Goal: Information Seeking & Learning: Learn about a topic

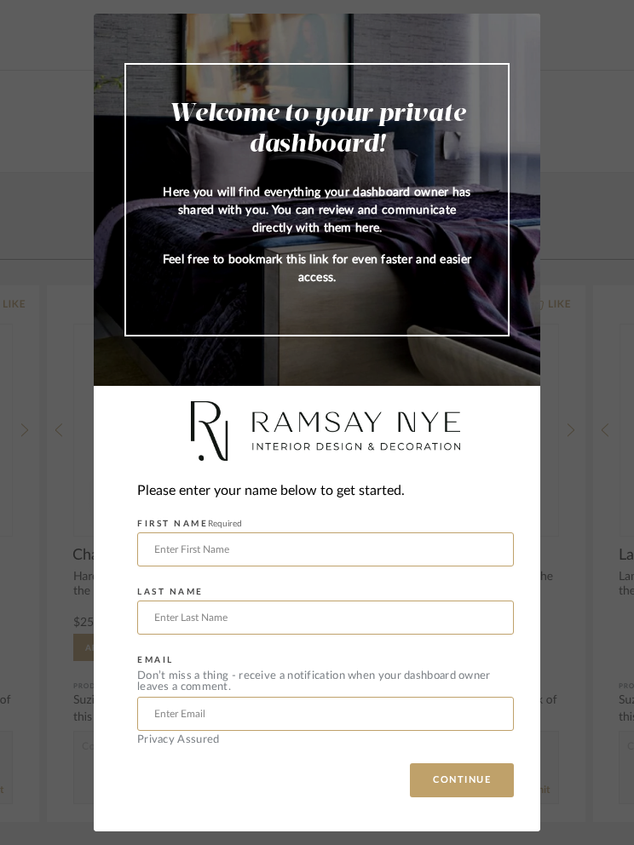
click at [414, 554] on input "text" at bounding box center [325, 550] width 377 height 34
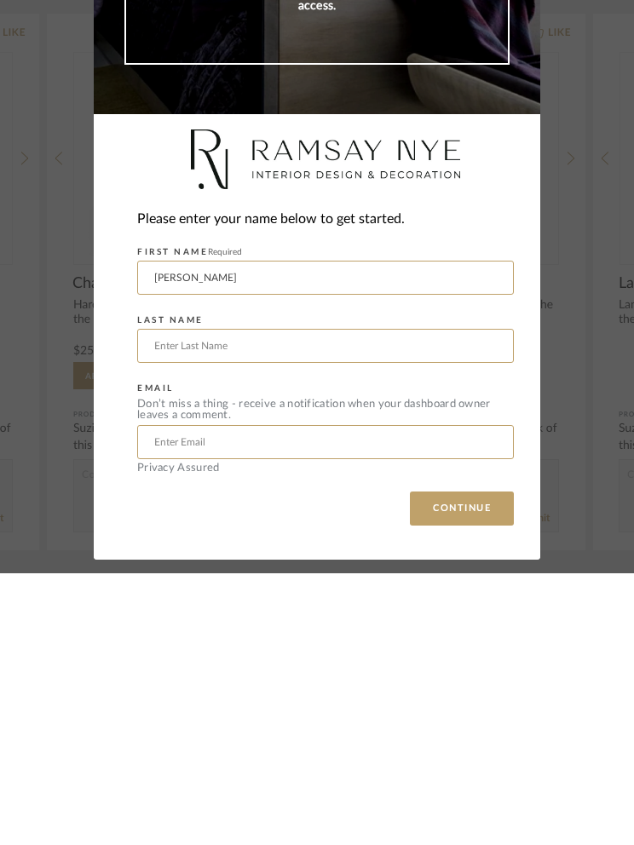
type input "[PERSON_NAME]"
click at [423, 601] on input "text" at bounding box center [325, 618] width 377 height 34
type input "Mcgow"
click at [324, 697] on input "text" at bounding box center [325, 714] width 377 height 34
type input "[EMAIL_ADDRESS][DOMAIN_NAME]"
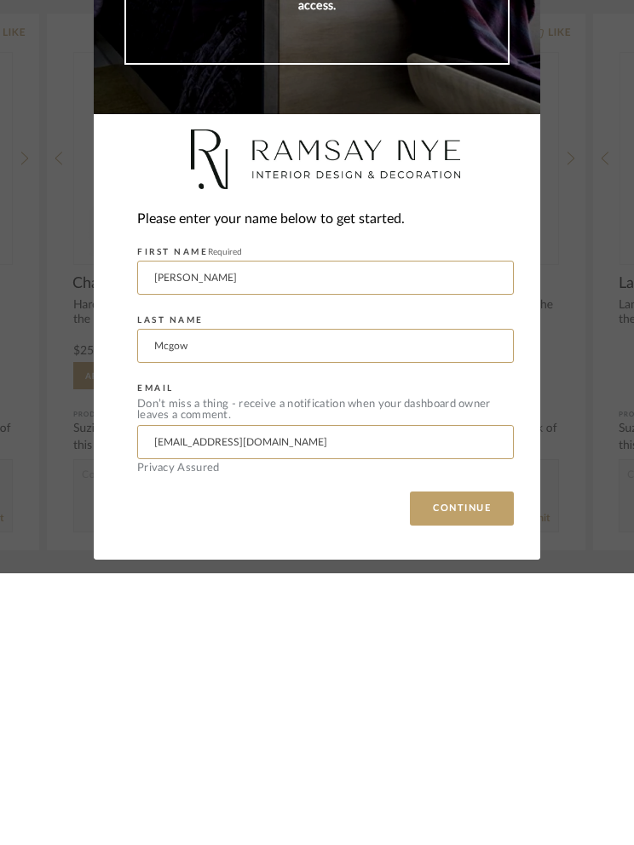
click at [480, 763] on button "CONTINUE" at bounding box center [462, 780] width 104 height 34
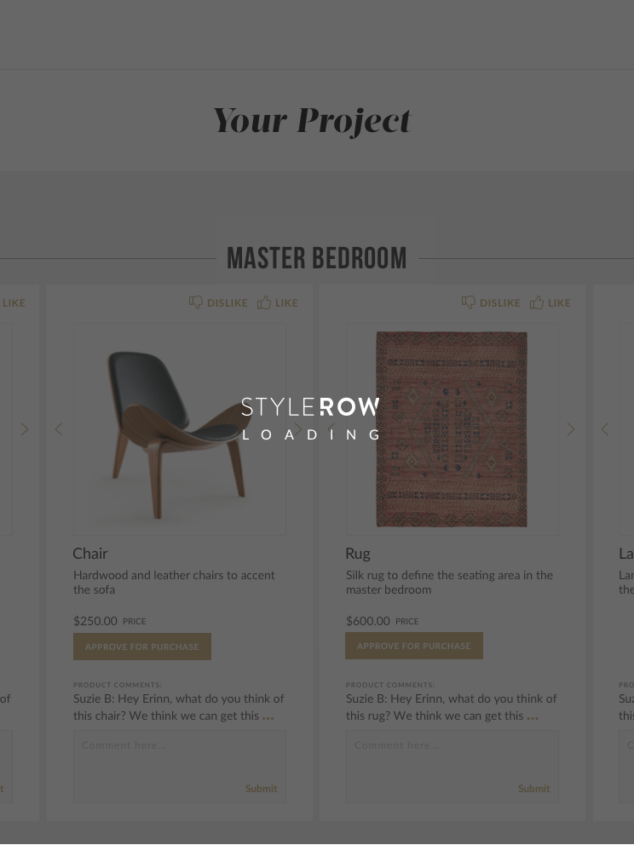
scroll to position [1, 0]
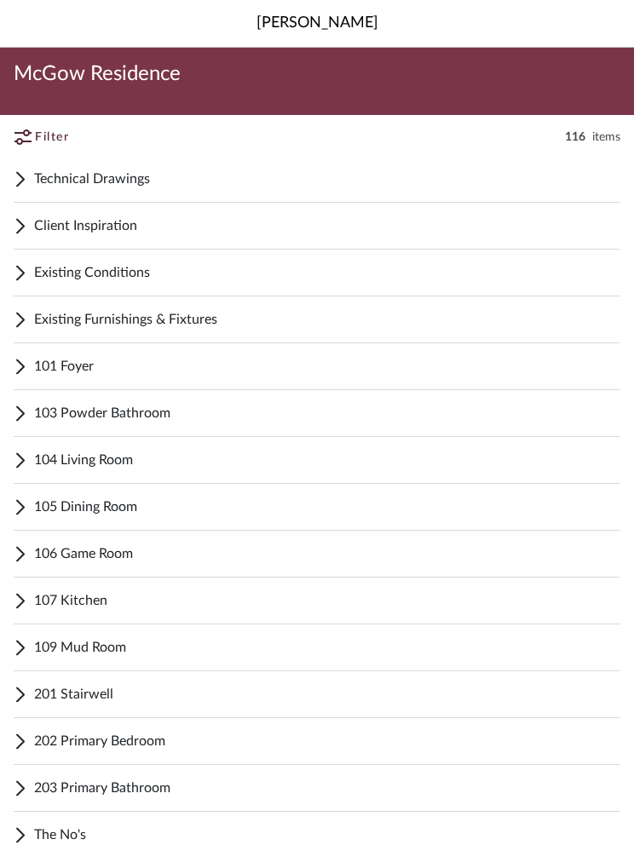
click at [161, 179] on span "Technical Drawings" at bounding box center [327, 179] width 586 height 20
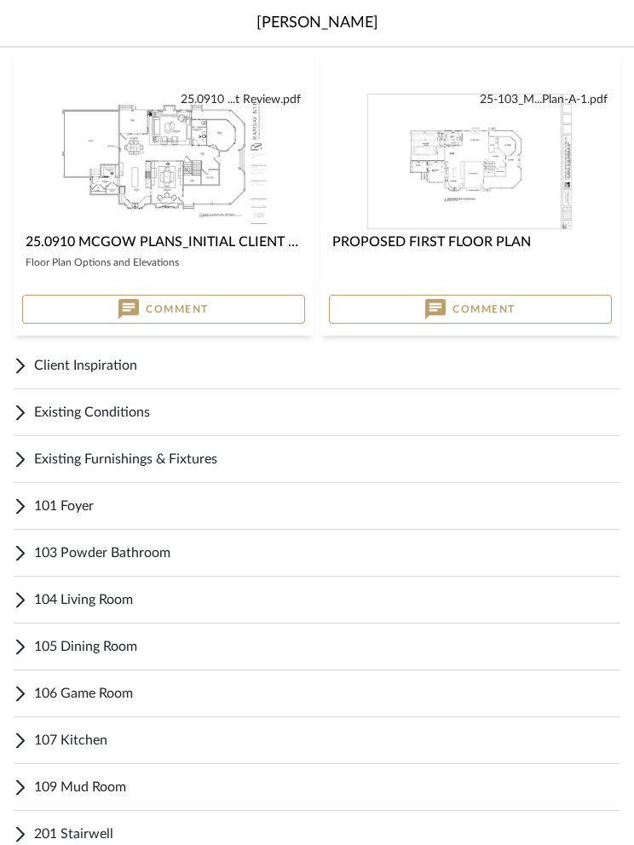
scroll to position [176, 0]
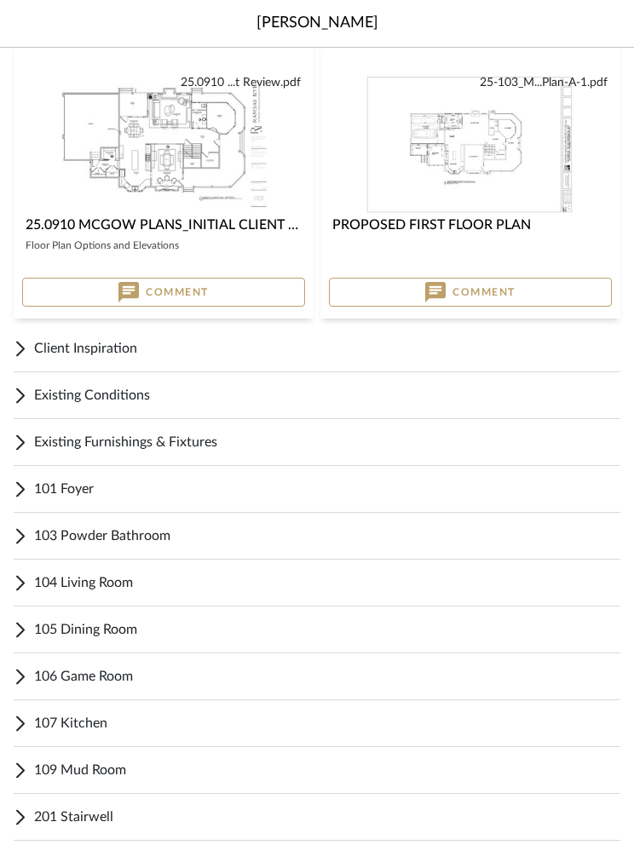
click at [141, 683] on span "106 Game Room" at bounding box center [327, 676] width 586 height 20
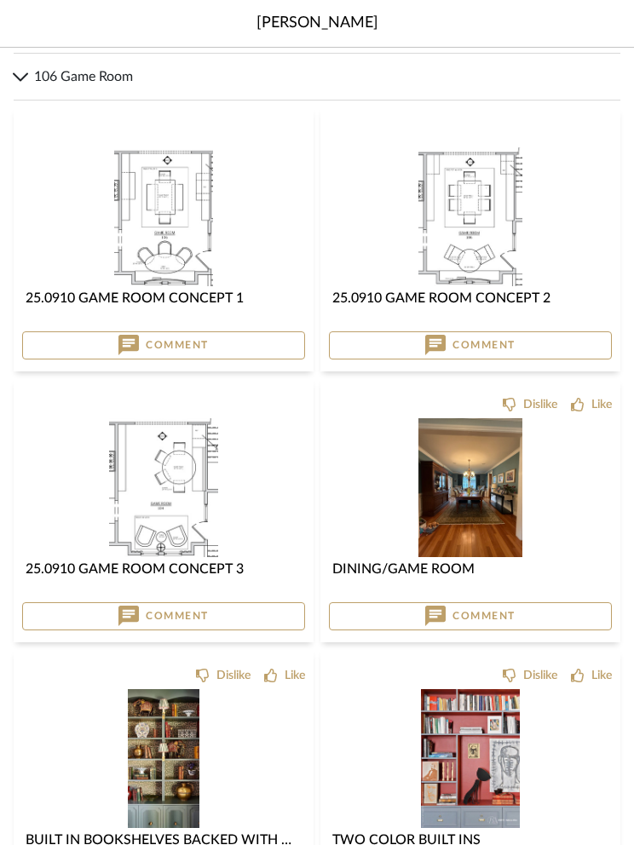
scroll to position [717, 0]
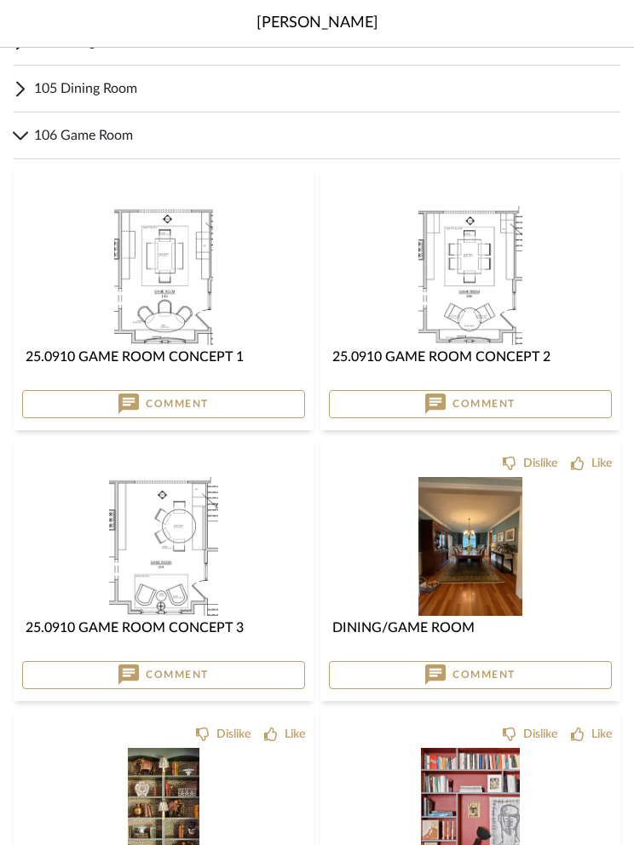
click at [0, 0] on img at bounding box center [0, 0] width 0 height 0
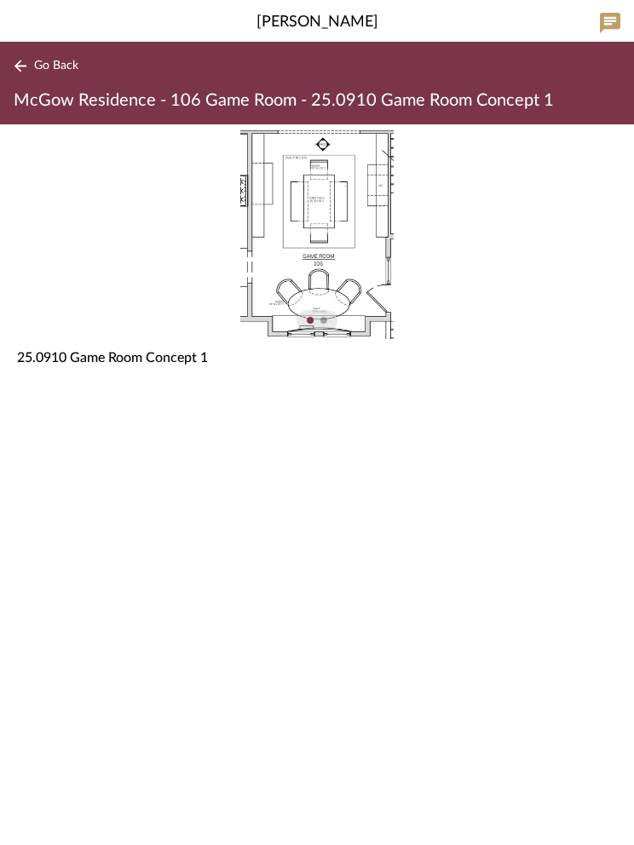
scroll to position [717, 0]
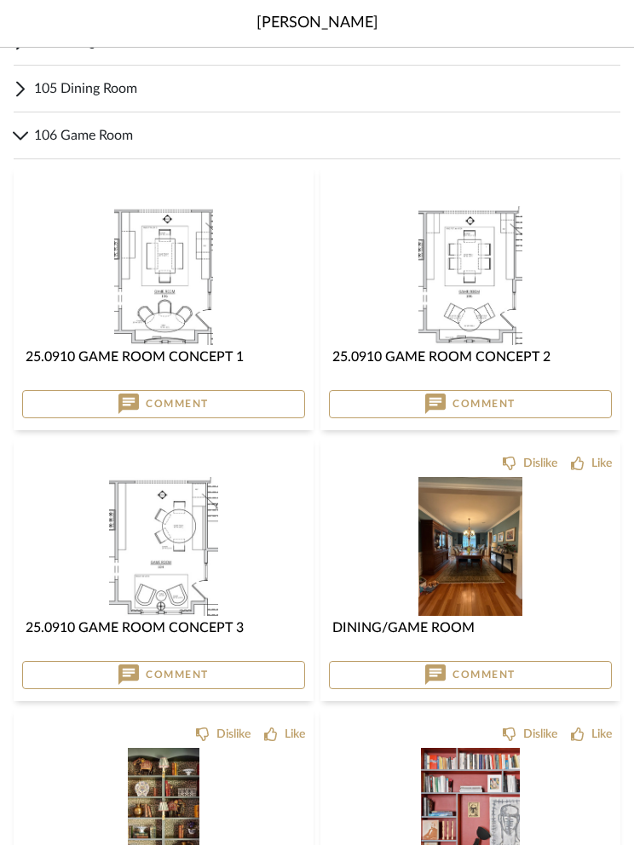
click at [0, 0] on img at bounding box center [0, 0] width 0 height 0
